Goal: Download file/media

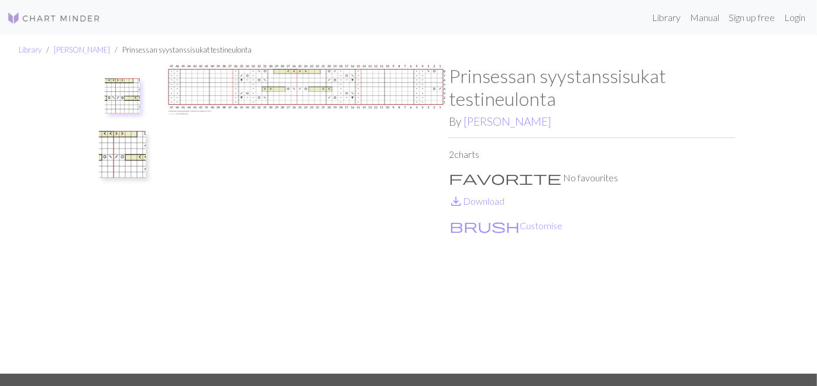
drag, startPoint x: 498, startPoint y: 207, endPoint x: 598, endPoint y: 190, distance: 101.5
click at [498, 218] on button "brush Customise" at bounding box center [506, 225] width 114 height 15
click at [99, 156] on img at bounding box center [122, 154] width 47 height 47
click at [496, 195] on link "save_alt Download" at bounding box center [477, 200] width 56 height 11
click at [99, 111] on img at bounding box center [122, 101] width 47 height 47
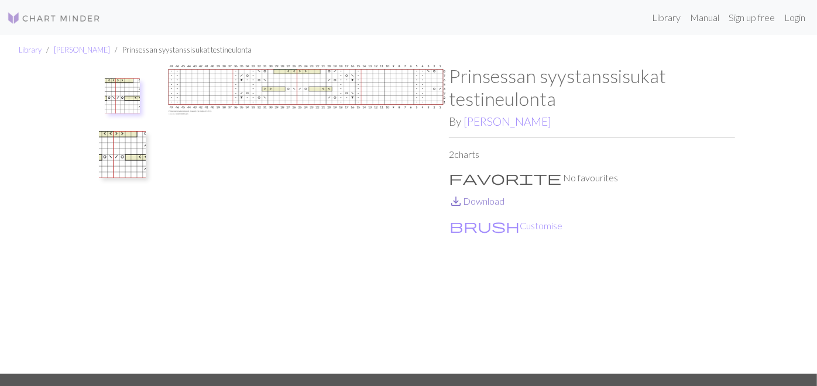
click at [485, 195] on link "save_alt Download" at bounding box center [477, 200] width 56 height 11
drag, startPoint x: 354, startPoint y: 115, endPoint x: 346, endPoint y: 102, distance: 15.8
click at [354, 115] on img at bounding box center [306, 219] width 286 height 309
click at [335, 85] on img at bounding box center [306, 219] width 286 height 309
click at [455, 147] on p "2 charts" at bounding box center [592, 154] width 286 height 14
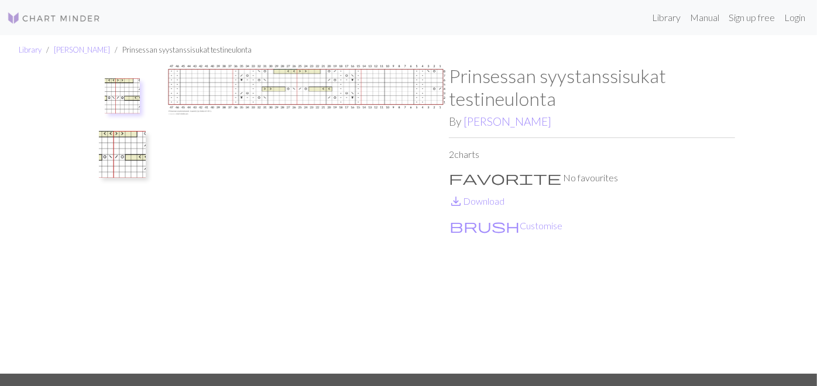
click at [467, 147] on p "2 charts" at bounding box center [592, 154] width 286 height 14
click at [105, 97] on img at bounding box center [122, 95] width 35 height 35
click at [99, 152] on img at bounding box center [122, 154] width 47 height 47
click at [99, 159] on img at bounding box center [122, 154] width 47 height 47
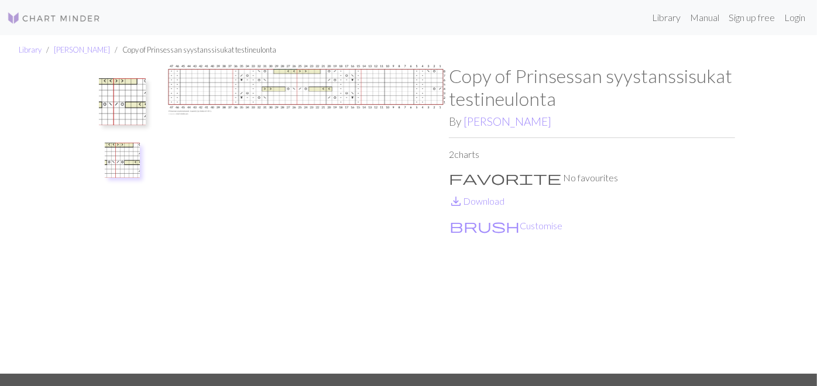
click at [99, 94] on img at bounding box center [122, 101] width 47 height 47
click at [163, 82] on img at bounding box center [306, 219] width 286 height 309
click at [259, 87] on img at bounding box center [306, 219] width 286 height 309
click at [105, 85] on img at bounding box center [122, 95] width 35 height 35
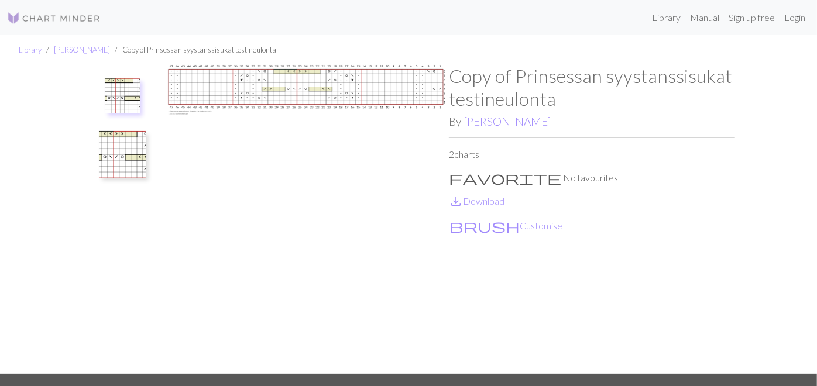
click at [105, 85] on img at bounding box center [122, 95] width 35 height 35
drag, startPoint x: 55, startPoint y: 140, endPoint x: 57, endPoint y: 169, distance: 28.7
click at [99, 140] on img at bounding box center [122, 154] width 47 height 47
click at [105, 169] on img at bounding box center [122, 160] width 35 height 35
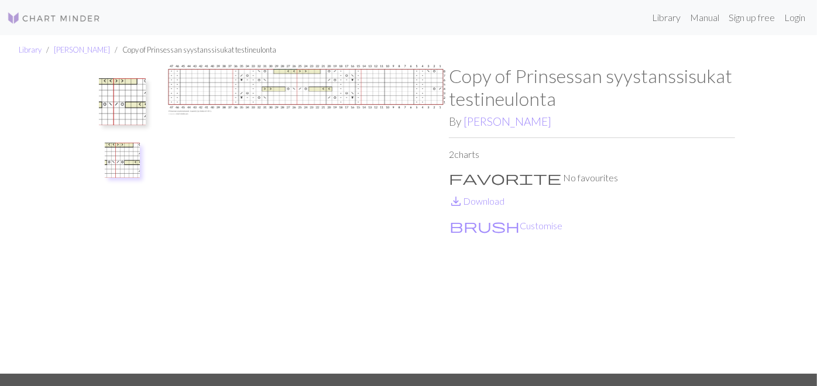
click at [67, 55] on li "Susanna" at bounding box center [76, 49] width 68 height 11
click at [69, 49] on link "Susanna" at bounding box center [82, 49] width 56 height 9
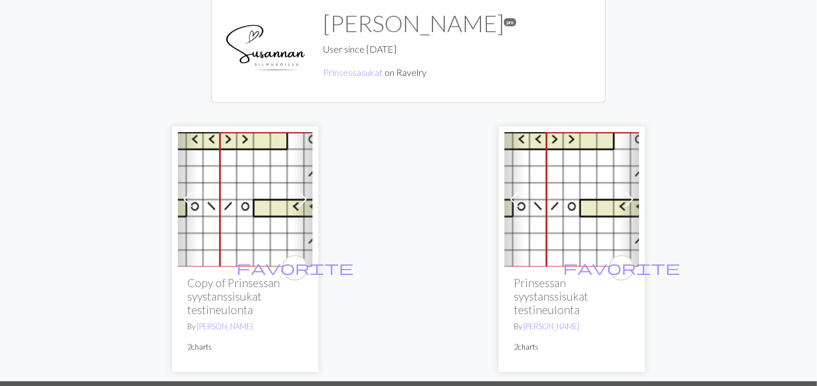
scroll to position [130, 0]
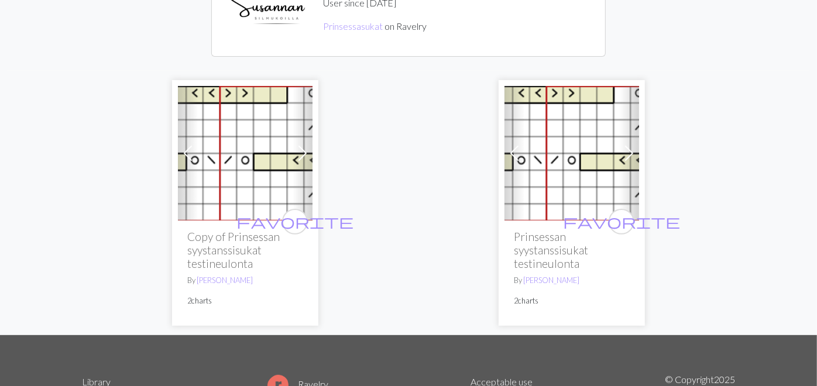
click at [187, 150] on img at bounding box center [245, 153] width 135 height 135
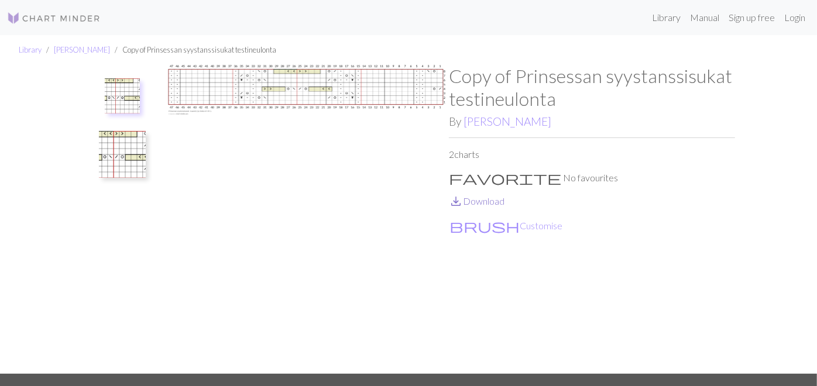
click at [474, 201] on link "save_alt Download" at bounding box center [477, 200] width 56 height 11
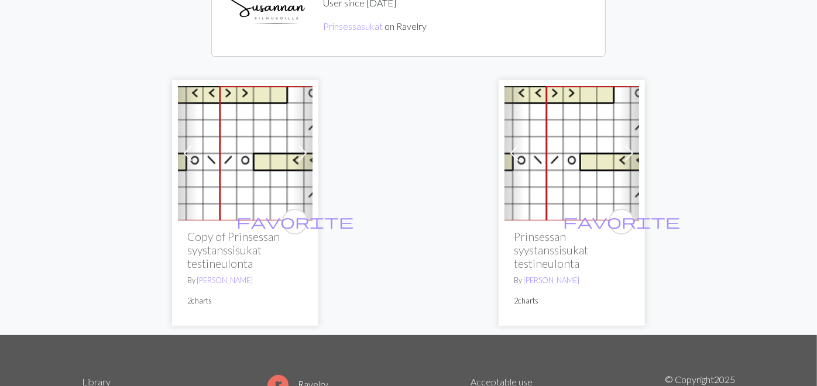
scroll to position [65, 0]
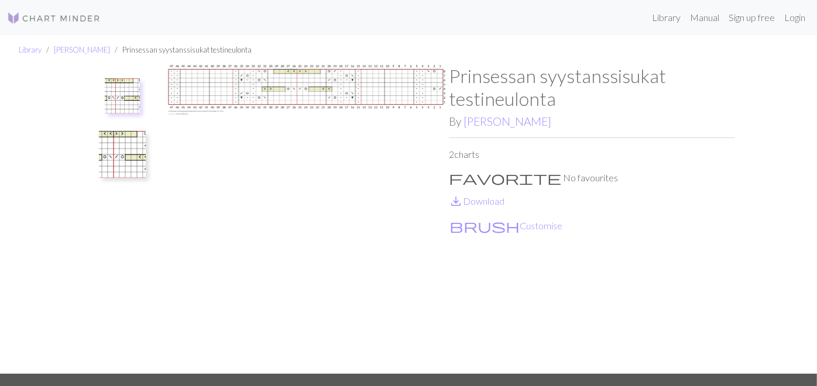
click at [105, 91] on img at bounding box center [122, 95] width 35 height 35
click at [99, 153] on img at bounding box center [122, 154] width 47 height 47
click at [483, 195] on link "save_alt Download" at bounding box center [477, 200] width 56 height 11
